Goal: Navigation & Orientation: Find specific page/section

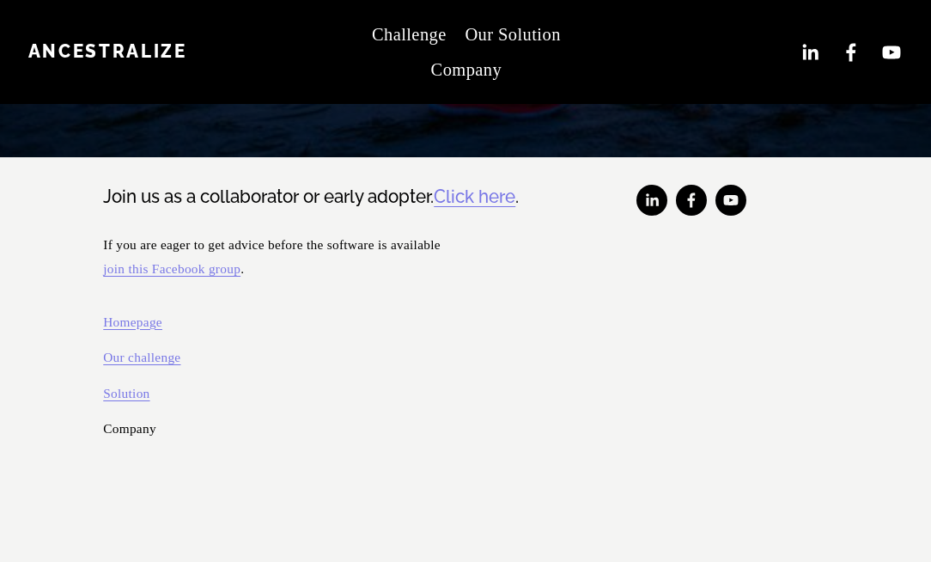
scroll to position [835, 0]
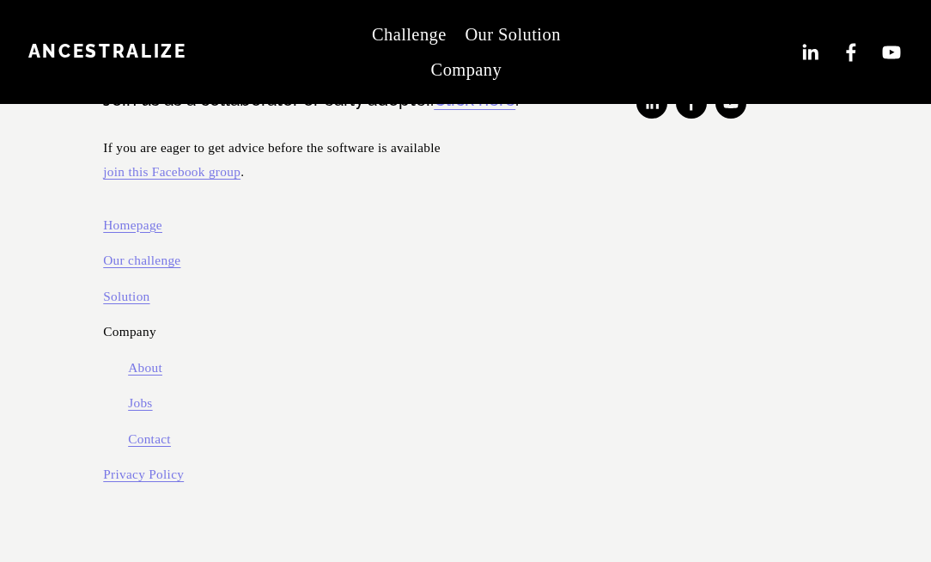
click at [149, 437] on link "Contact" at bounding box center [149, 439] width 43 height 24
click at [149, 365] on link "About" at bounding box center [145, 367] width 34 height 24
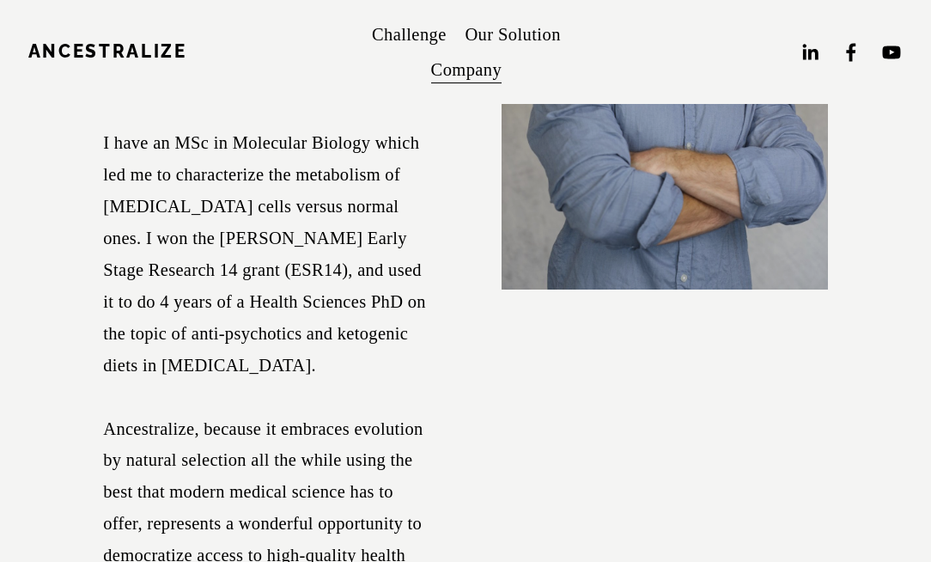
scroll to position [5511, 0]
